Goal: Task Accomplishment & Management: Use online tool/utility

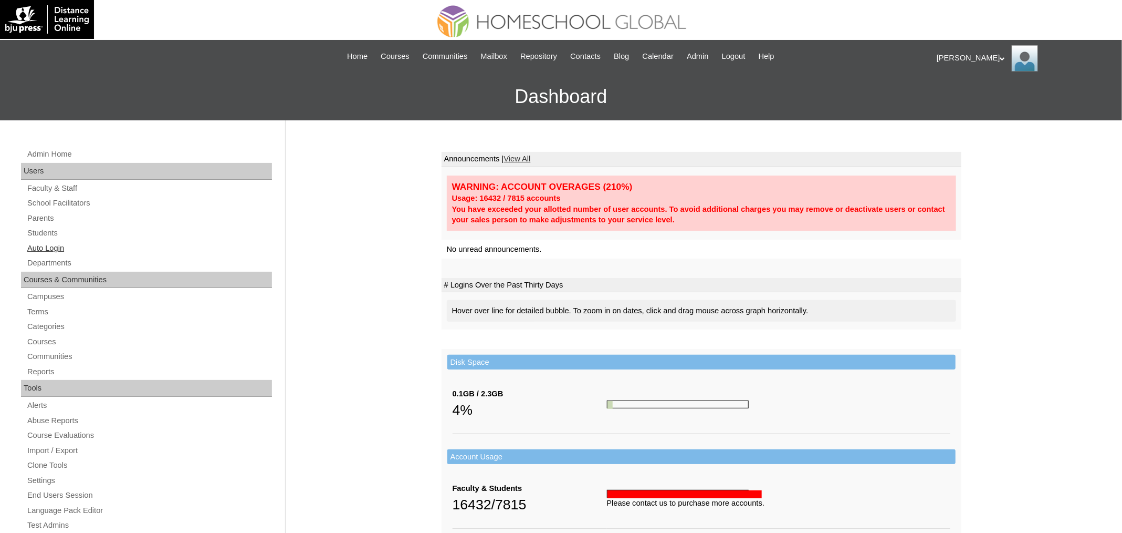
click at [59, 243] on link "Auto Login" at bounding box center [149, 248] width 246 height 13
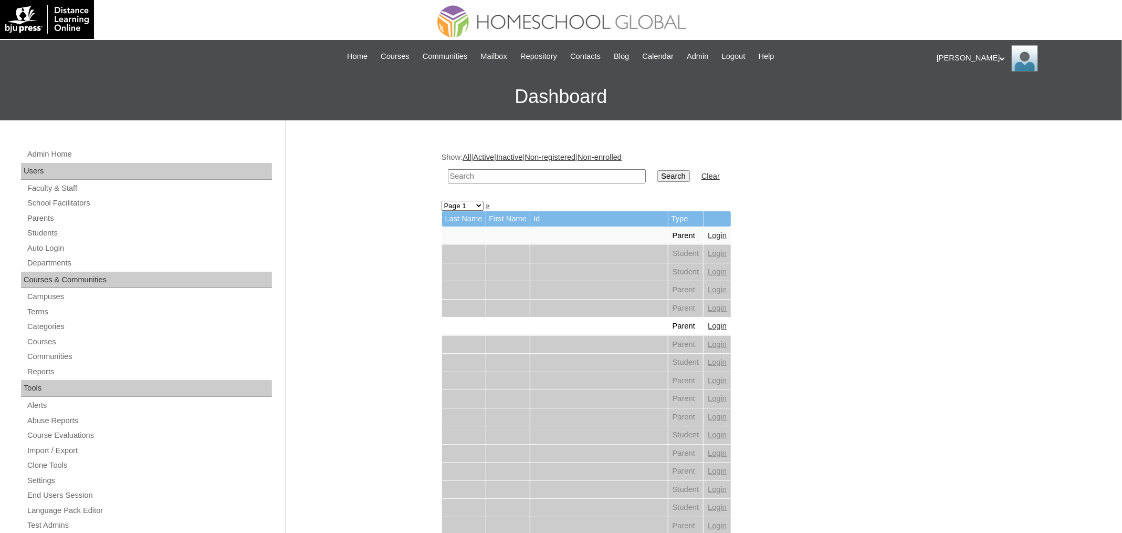
click at [517, 175] on input "text" at bounding box center [547, 176] width 198 height 14
paste input "[PERSON_NAME]"
type input "[PERSON_NAME]"
click at [658, 170] on input "Search" at bounding box center [674, 176] width 33 height 12
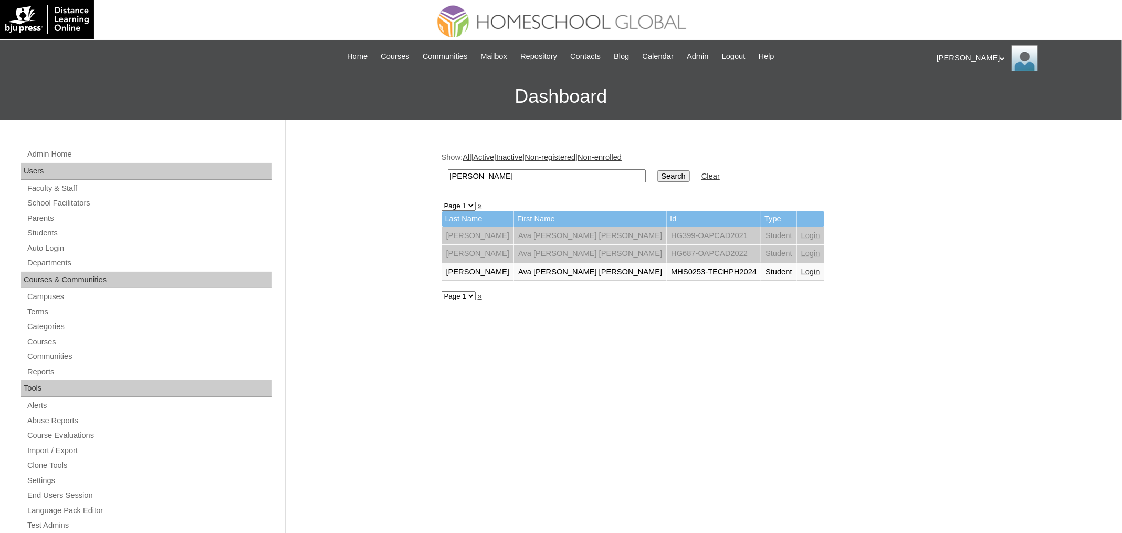
click at [802, 270] on link "Login" at bounding box center [811, 271] width 19 height 8
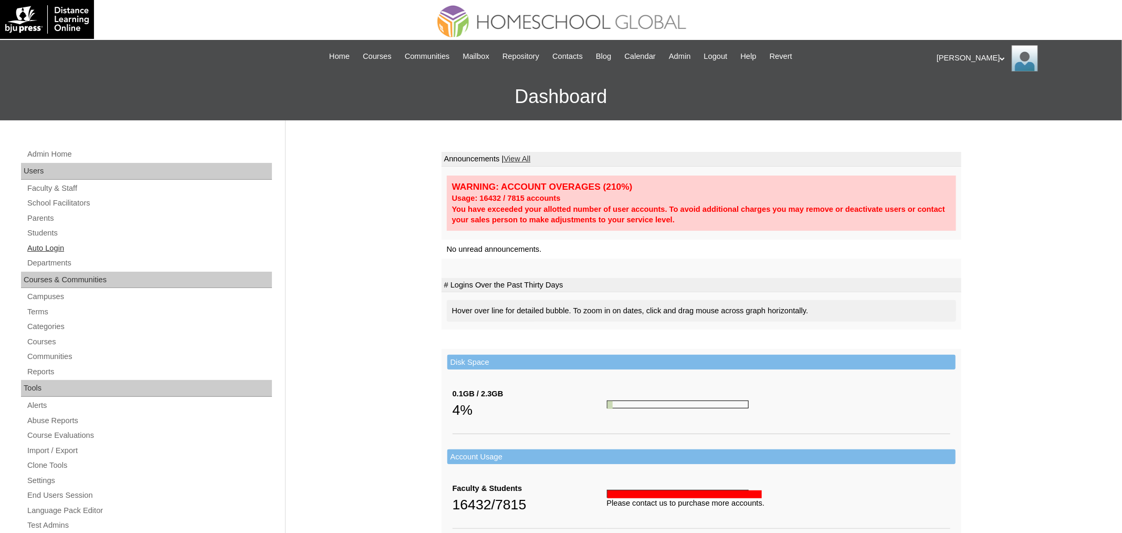
click at [45, 243] on link "Auto Login" at bounding box center [149, 248] width 246 height 13
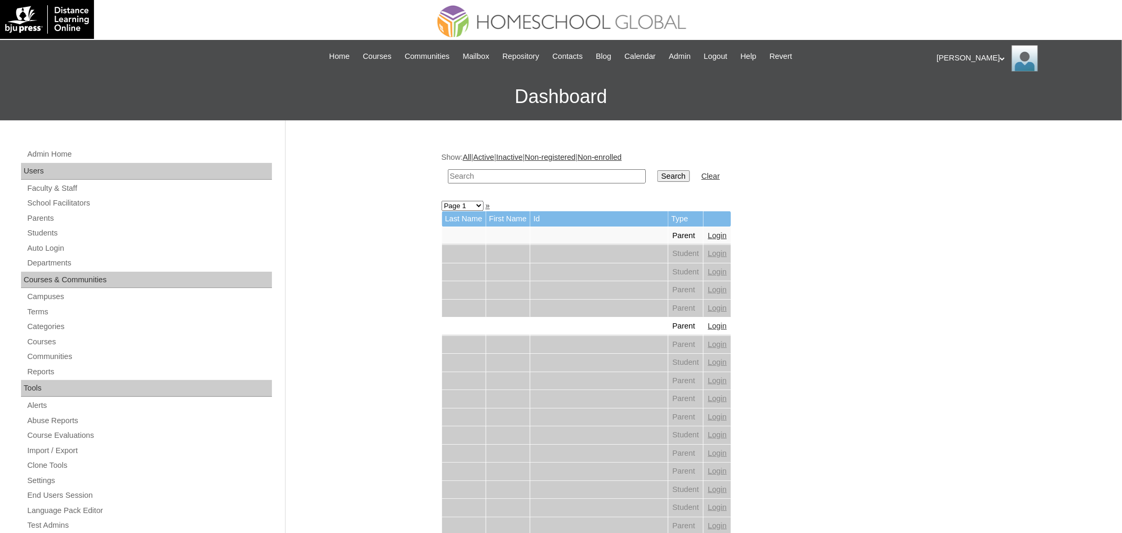
click at [496, 175] on input "text" at bounding box center [547, 176] width 198 height 14
paste input "Ethan Luke"
type input "Ethan Luke"
click at [658, 170] on input "Search" at bounding box center [674, 176] width 33 height 12
